Goal: Information Seeking & Learning: Learn about a topic

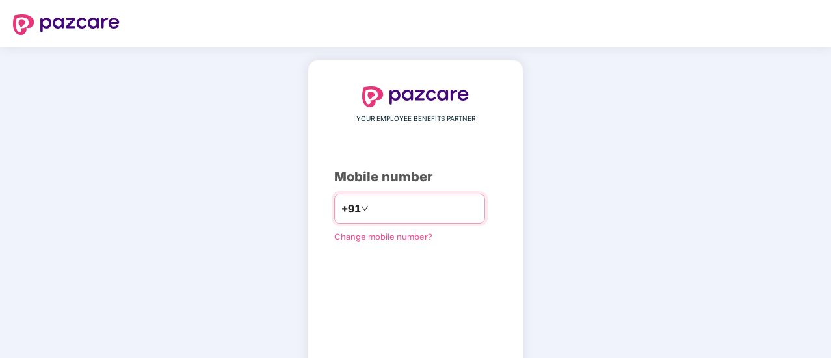
scroll to position [71, 0]
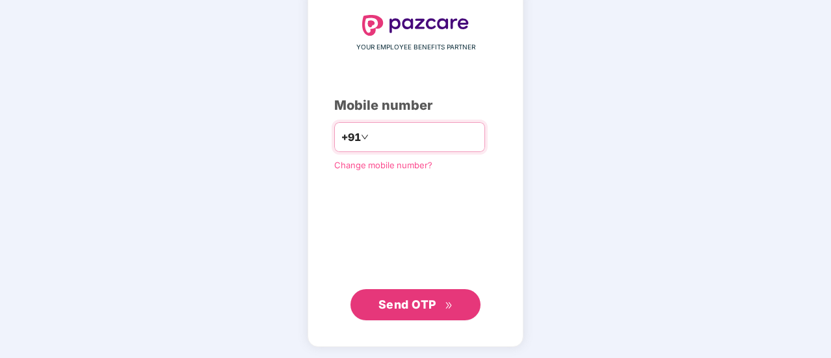
type input "**********"
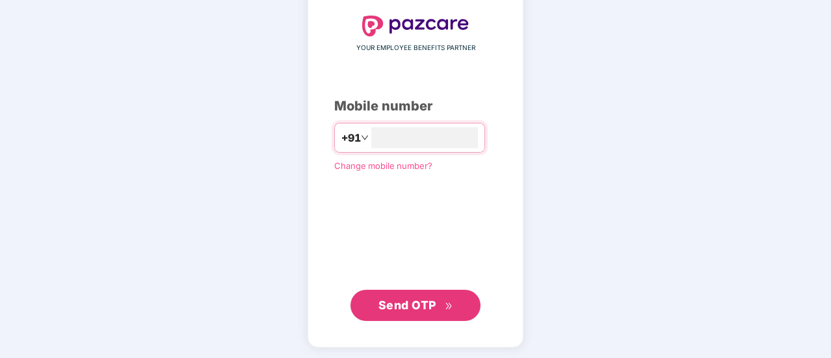
click at [415, 303] on span "Send OTP" at bounding box center [407, 305] width 58 height 14
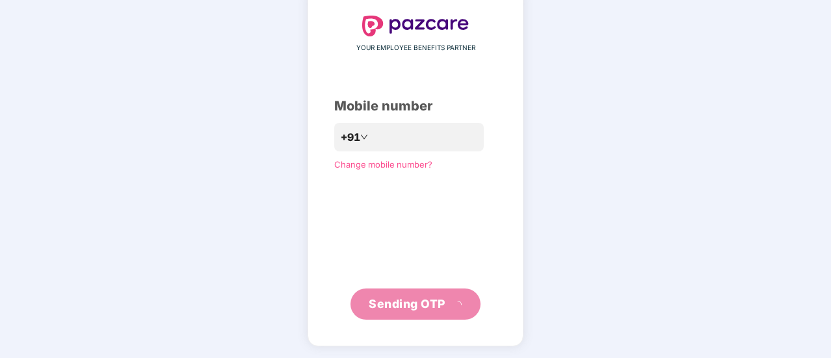
scroll to position [65, 0]
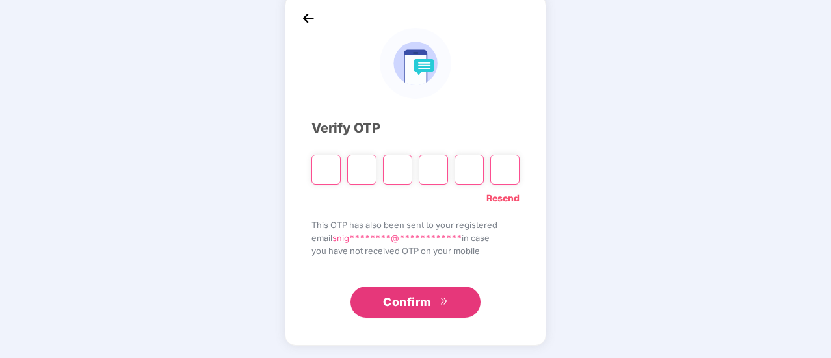
type input "*"
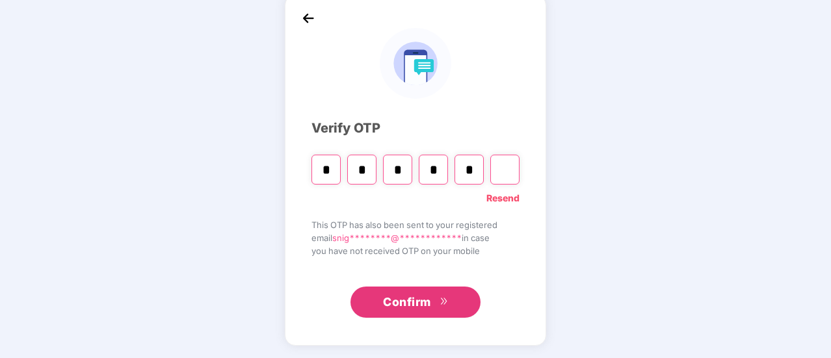
type input "*"
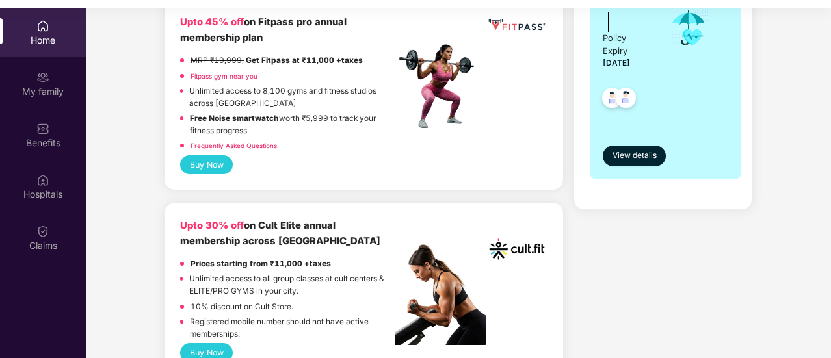
scroll to position [359, 0]
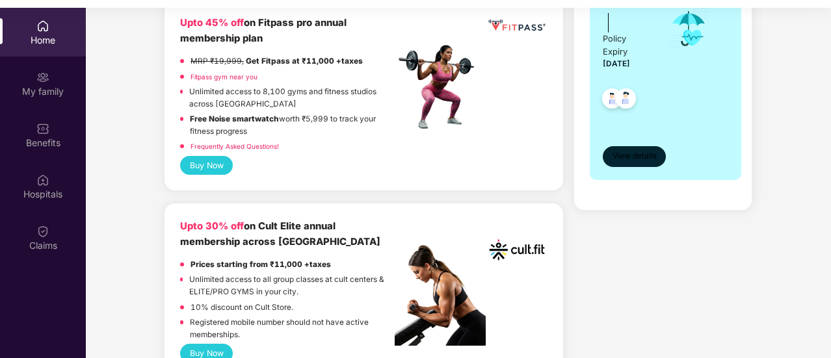
click at [620, 157] on span "View details" at bounding box center [634, 156] width 44 height 12
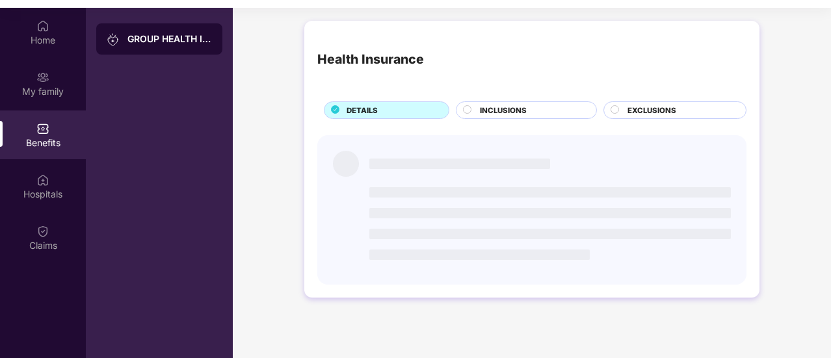
scroll to position [0, 0]
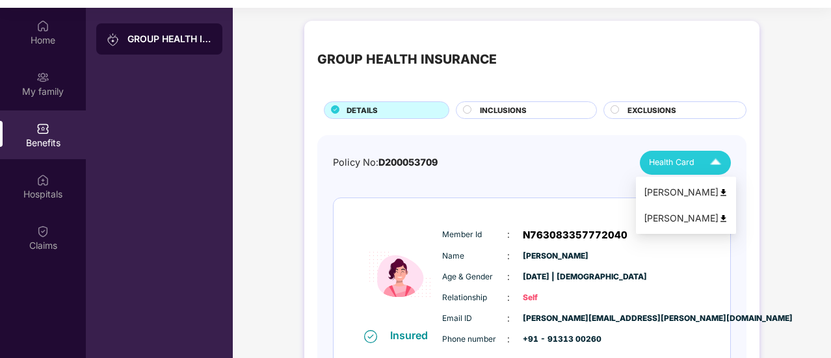
click at [652, 171] on div "Health Card" at bounding box center [688, 162] width 78 height 23
click at [678, 193] on div "[PERSON_NAME]" at bounding box center [685, 192] width 84 height 14
click at [708, 162] on img at bounding box center [715, 162] width 23 height 23
click at [711, 213] on div "[PERSON_NAME]" at bounding box center [685, 218] width 84 height 14
click at [494, 114] on span "INCLUSIONS" at bounding box center [503, 111] width 47 height 12
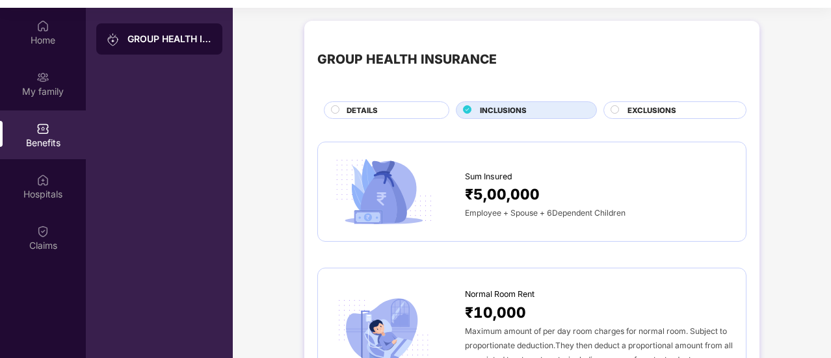
click at [628, 110] on span "EXCLUSIONS" at bounding box center [651, 111] width 49 height 12
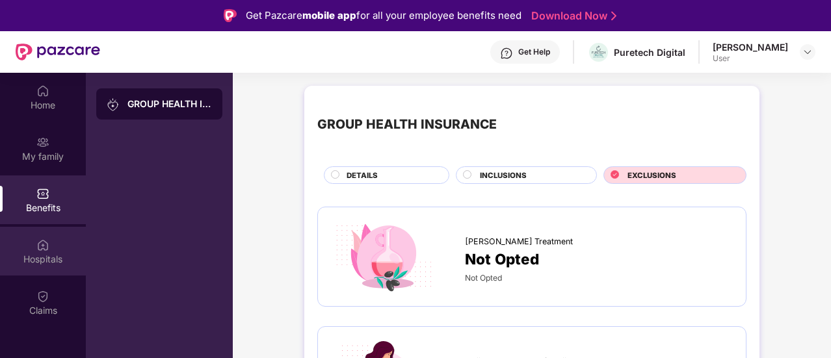
click at [40, 259] on div "Hospitals" at bounding box center [43, 259] width 86 height 13
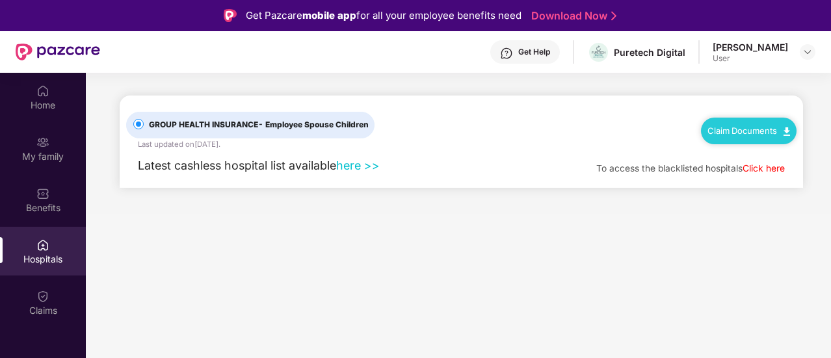
click at [352, 167] on link "here >>" at bounding box center [358, 166] width 44 height 14
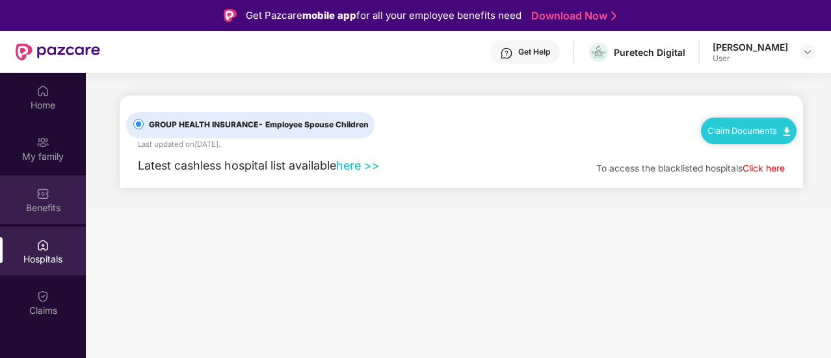
click at [51, 194] on div "Benefits" at bounding box center [43, 199] width 86 height 49
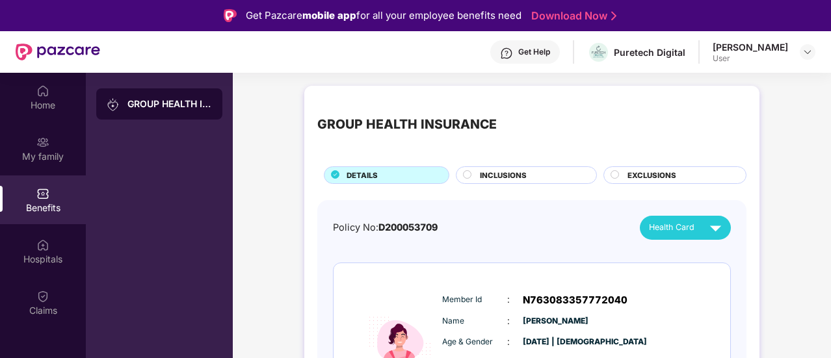
click at [554, 181] on div "INCLUSIONS" at bounding box center [531, 177] width 116 height 14
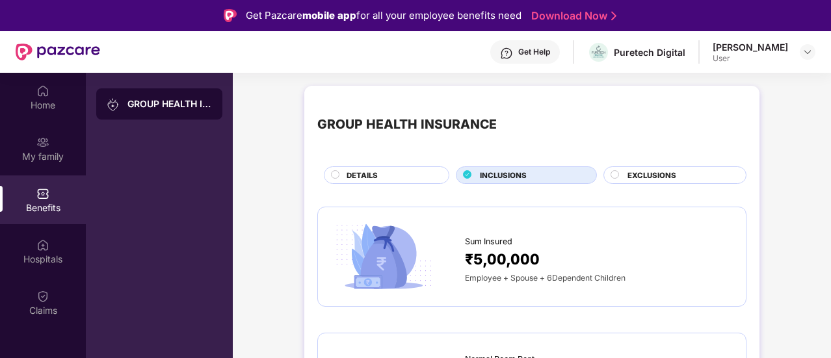
click at [625, 176] on div "EXCLUSIONS" at bounding box center [680, 177] width 118 height 14
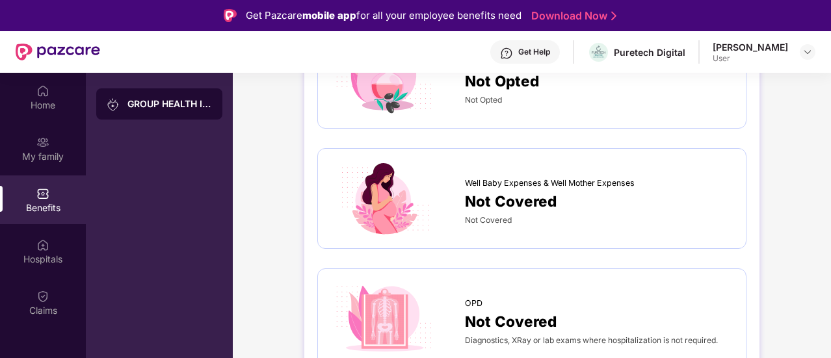
scroll to position [207, 0]
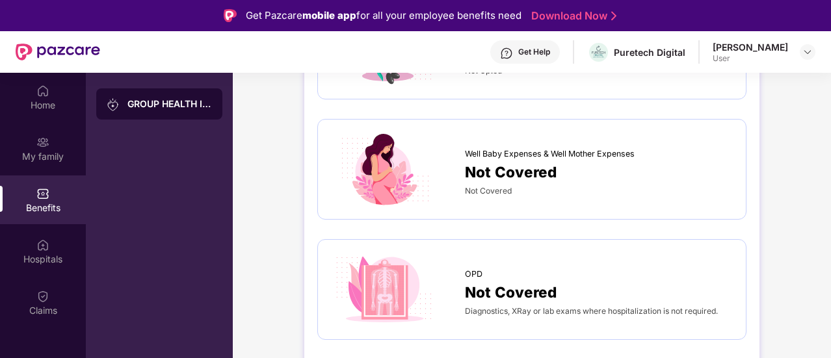
click at [534, 161] on span "Not Covered" at bounding box center [511, 172] width 92 height 23
click at [530, 155] on span "Well Baby Expenses & Well Mother Expenses" at bounding box center [550, 154] width 170 height 13
click at [513, 152] on span "Well Baby Expenses & Well Mother Expenses" at bounding box center [550, 154] width 170 height 13
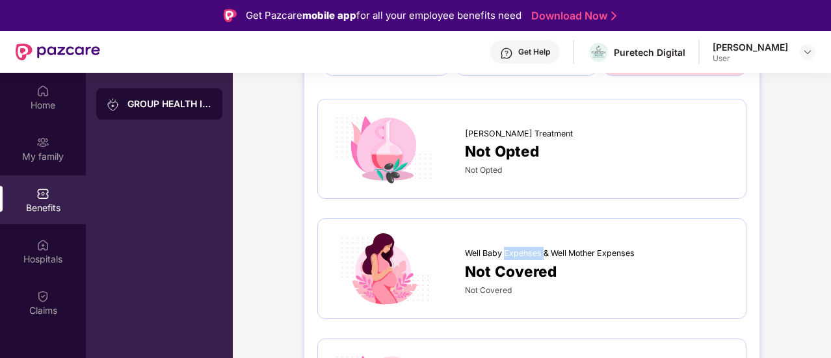
scroll to position [0, 0]
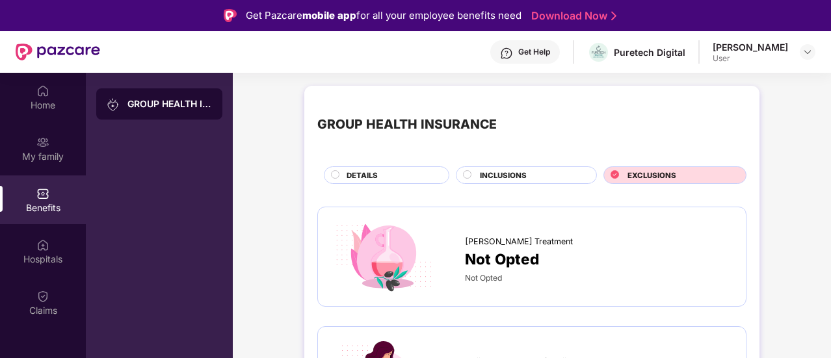
click at [535, 181] on div "INCLUSIONS" at bounding box center [531, 177] width 116 height 14
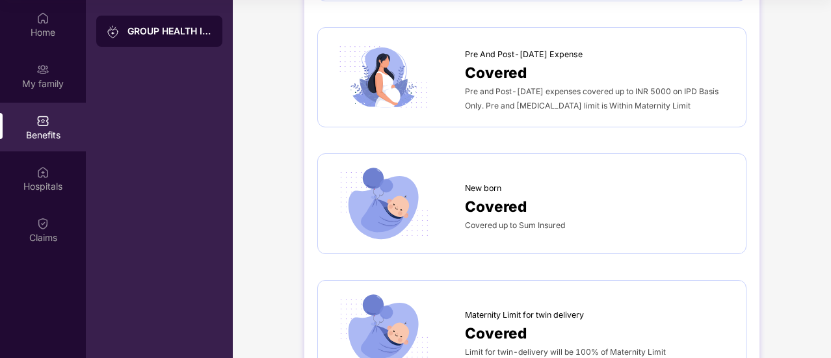
scroll to position [1492, 0]
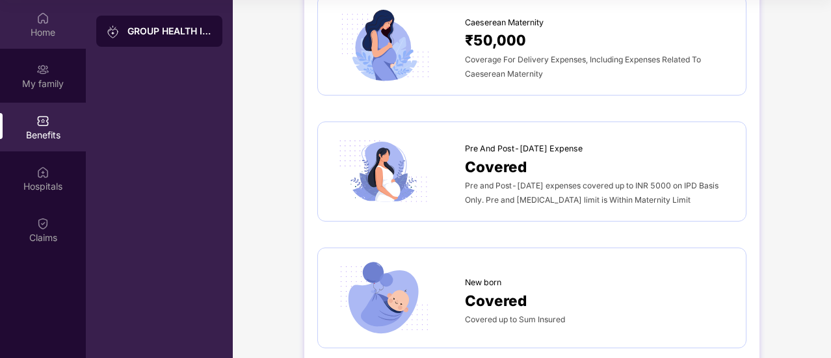
click at [47, 26] on div "Home" at bounding box center [43, 32] width 86 height 13
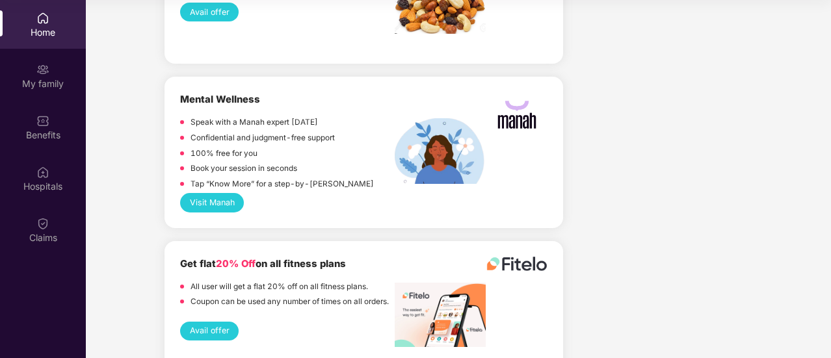
scroll to position [2828, 0]
click at [220, 192] on button "Visit Manah" at bounding box center [212, 201] width 64 height 19
click at [240, 147] on p "100% free for you" at bounding box center [223, 153] width 67 height 12
click at [437, 135] on img at bounding box center [439, 151] width 91 height 66
click at [533, 123] on img at bounding box center [516, 114] width 61 height 45
